Goal: Navigation & Orientation: Find specific page/section

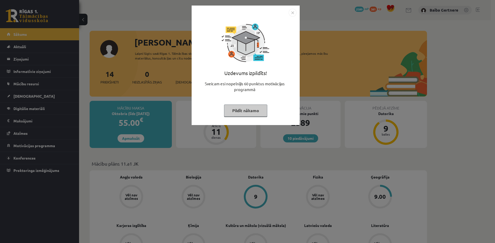
click at [240, 106] on button "Pildīt nākamo" at bounding box center [245, 111] width 43 height 12
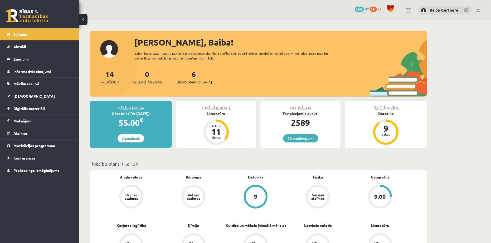
click at [18, 35] on span "Sākums" at bounding box center [19, 34] width 13 height 5
click at [10, 46] on link "Aktuāli" at bounding box center [40, 47] width 66 height 12
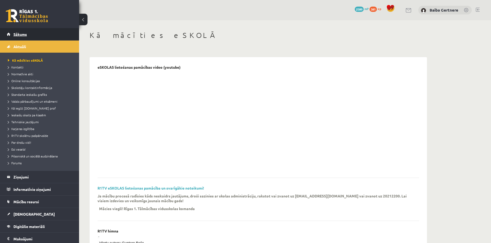
click at [17, 37] on link "Sākums" at bounding box center [40, 34] width 66 height 12
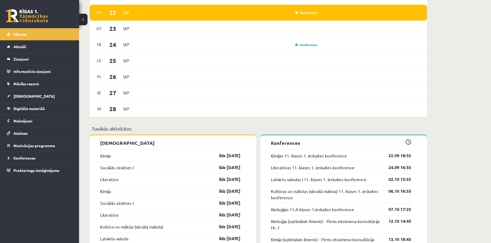
scroll to position [308, 0]
